Goal: Information Seeking & Learning: Learn about a topic

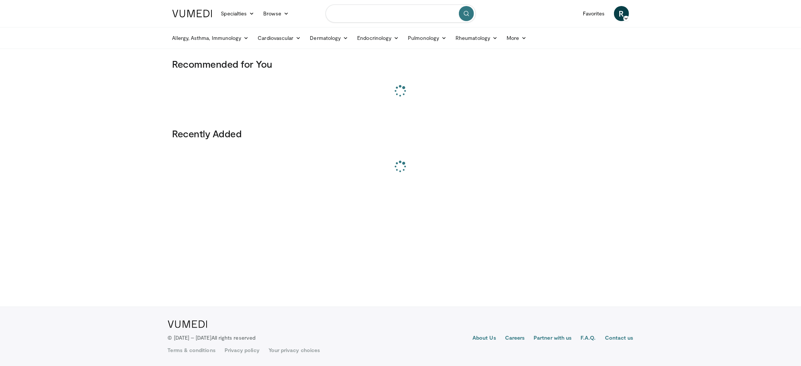
click at [368, 13] on input "Search topics, interventions" at bounding box center [401, 14] width 150 height 18
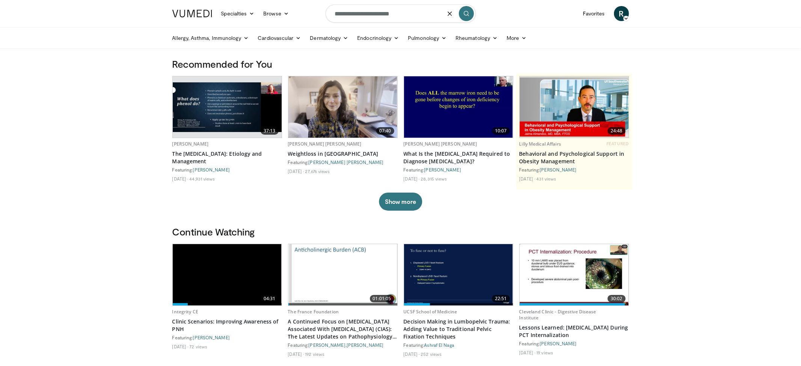
type input "**********"
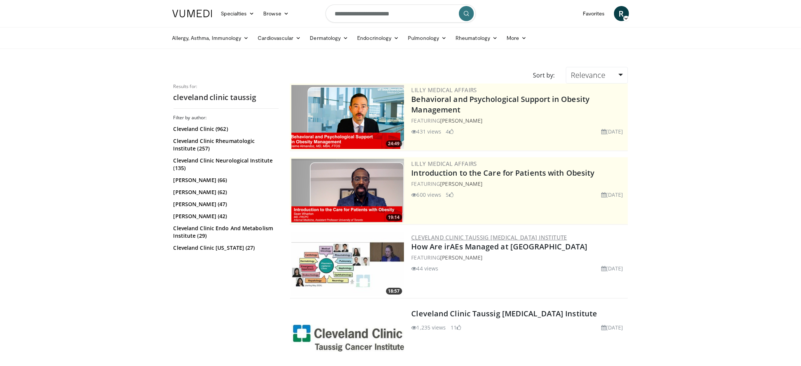
click at [464, 235] on link "Cleveland Clinic Taussig [MEDICAL_DATA] Institute" at bounding box center [490, 237] width 156 height 8
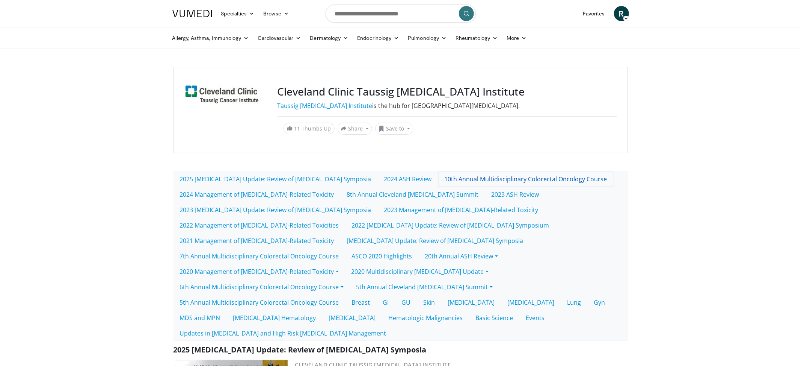
click at [493, 178] on link "10th Annual Multidisciplinary Colorectal Oncology Course" at bounding box center [525, 179] width 175 height 16
